Goal: Task Accomplishment & Management: Manage account settings

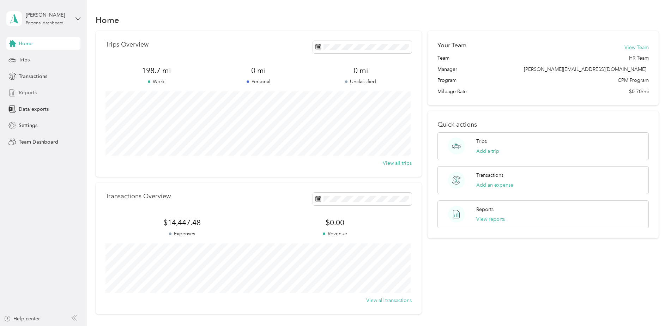
click at [19, 93] on span "Reports" at bounding box center [28, 92] width 18 height 7
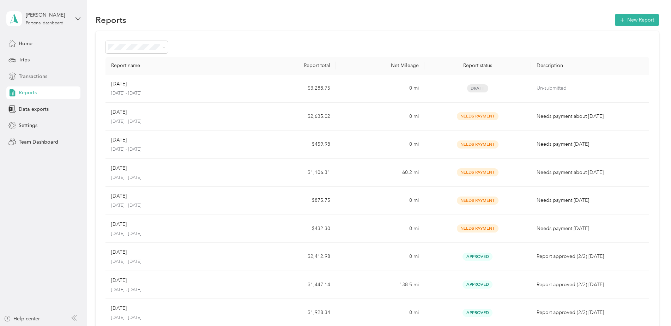
click at [29, 76] on span "Transactions" at bounding box center [33, 76] width 29 height 7
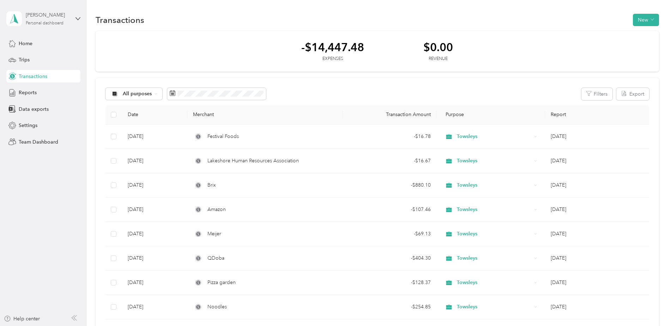
click at [35, 13] on div "[PERSON_NAME]" at bounding box center [48, 14] width 44 height 7
click at [40, 62] on div "Team dashboard Personal dashboard Log out" at bounding box center [100, 74] width 178 height 44
click at [46, 142] on span "Team Dashboard" at bounding box center [39, 141] width 40 height 7
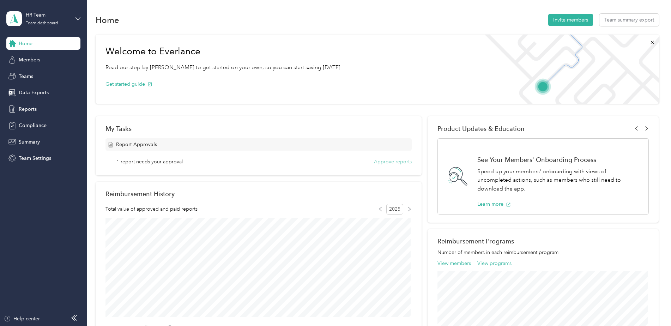
click at [394, 164] on button "Approve reports" at bounding box center [393, 161] width 38 height 7
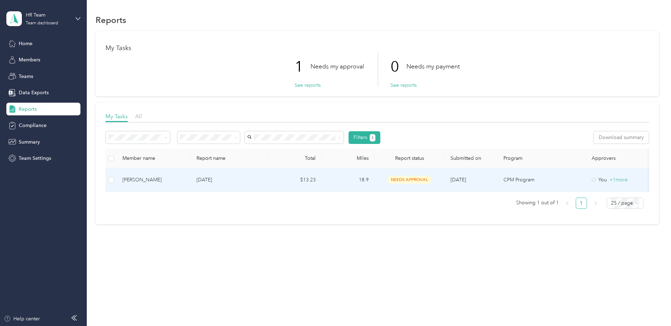
click at [137, 180] on div "[PERSON_NAME]" at bounding box center [153, 180] width 63 height 8
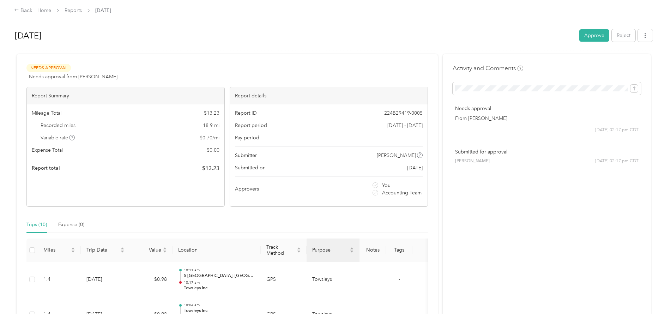
drag, startPoint x: 593, startPoint y: 35, endPoint x: 351, endPoint y: 259, distance: 329.7
click at [353, 261] on div "[DATE] Approve Reject Needs Approval Needs approval from [PERSON_NAME] View act…" at bounding box center [333, 330] width 639 height 611
click at [592, 33] on button "Approve" at bounding box center [594, 35] width 30 height 12
